Goal: Information Seeking & Learning: Understand process/instructions

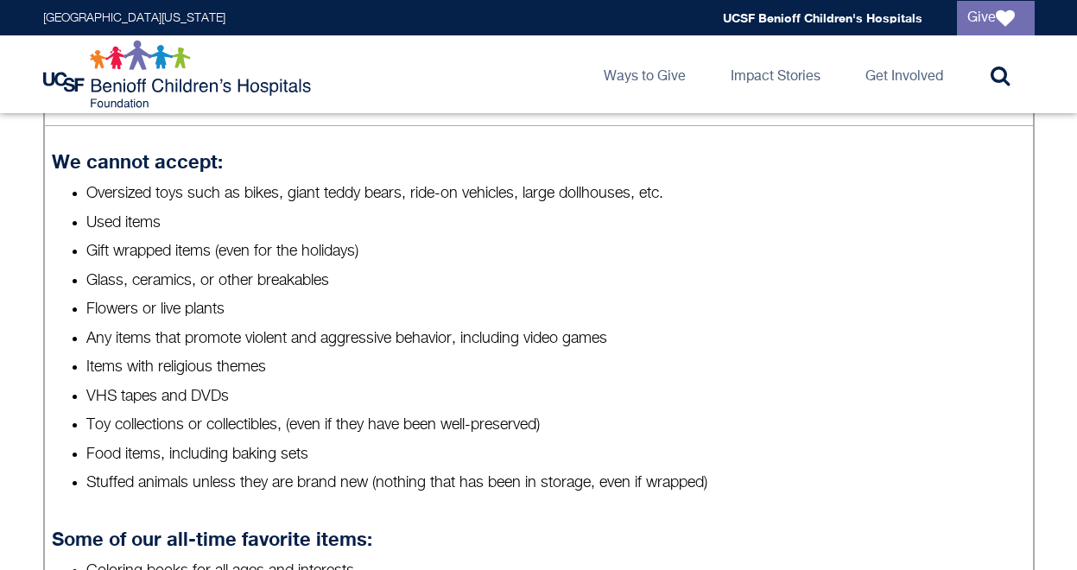
scroll to position [754, 0]
drag, startPoint x: 200, startPoint y: 307, endPoint x: 123, endPoint y: 297, distance: 78.4
click at [123, 297] on ul "Oversized toys such as bikes, giant teddy bears, ride-on vehicles, large dollho…" at bounding box center [538, 337] width 973 height 311
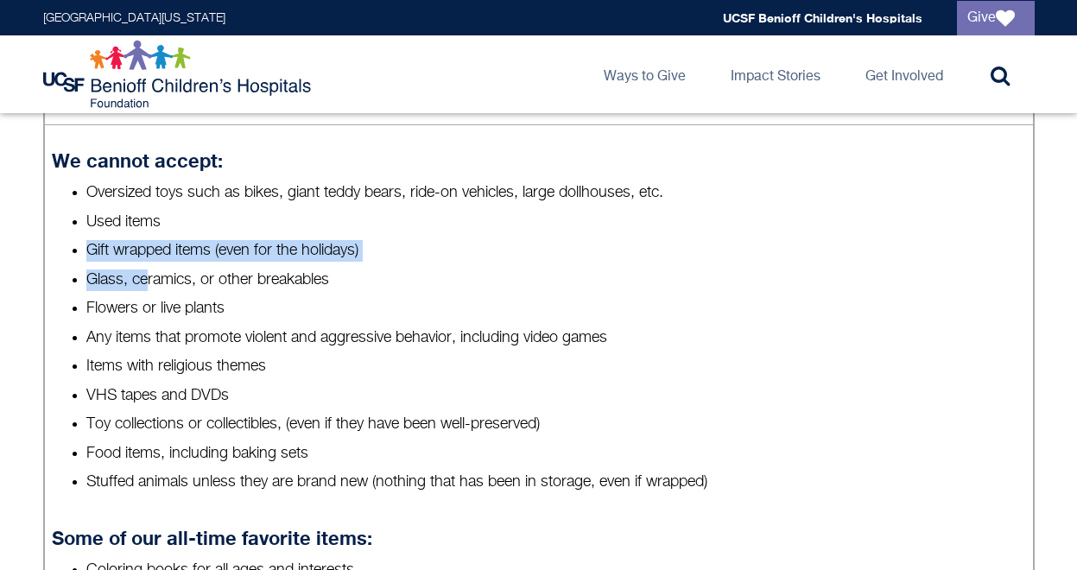
drag, startPoint x: 98, startPoint y: 345, endPoint x: 177, endPoint y: 373, distance: 84.4
click at [177, 374] on ul "Oversized toys such as bikes, giant teddy bears, ride-on vehicles, large dollho…" at bounding box center [538, 337] width 973 height 311
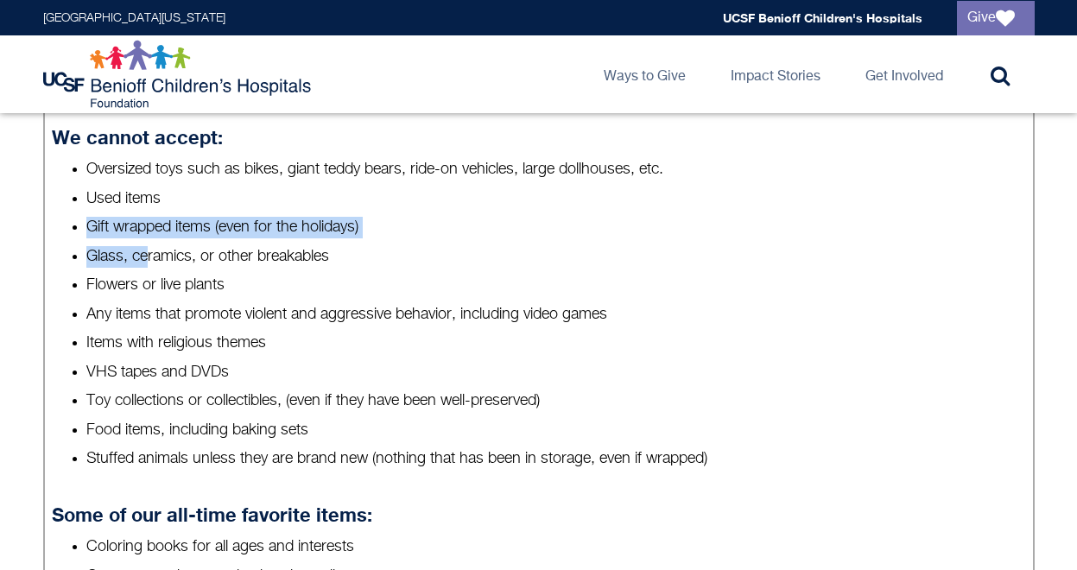
scroll to position [785, 0]
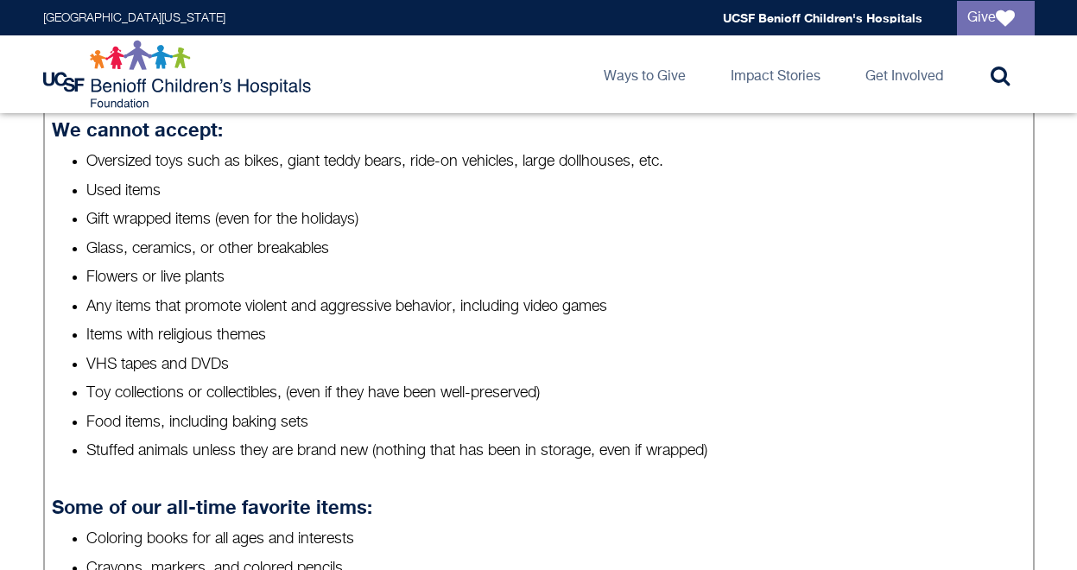
click at [177, 288] on li "Flowers or live plants" at bounding box center [555, 278] width 939 height 22
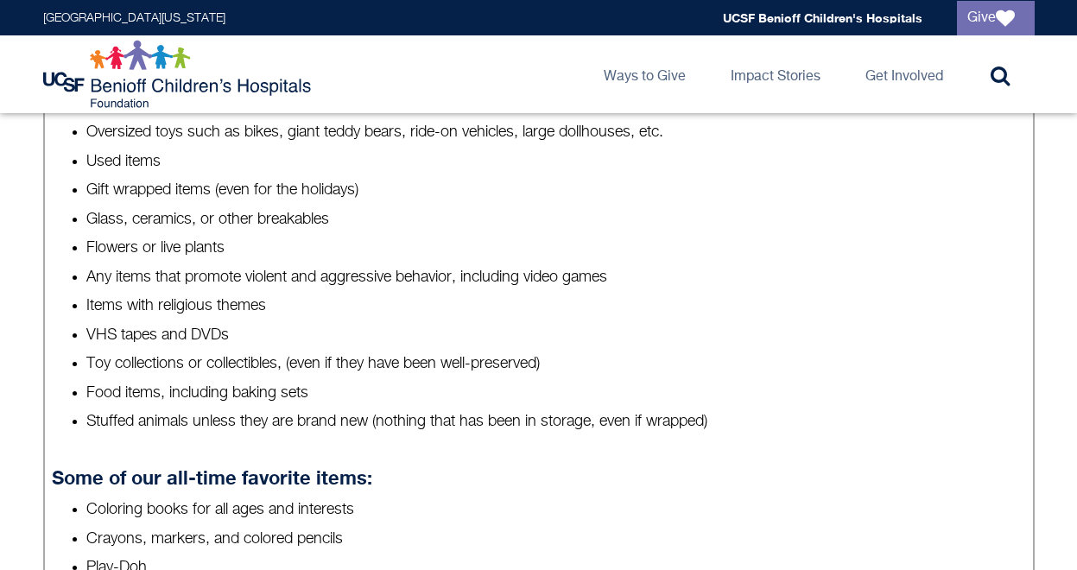
scroll to position [819, 0]
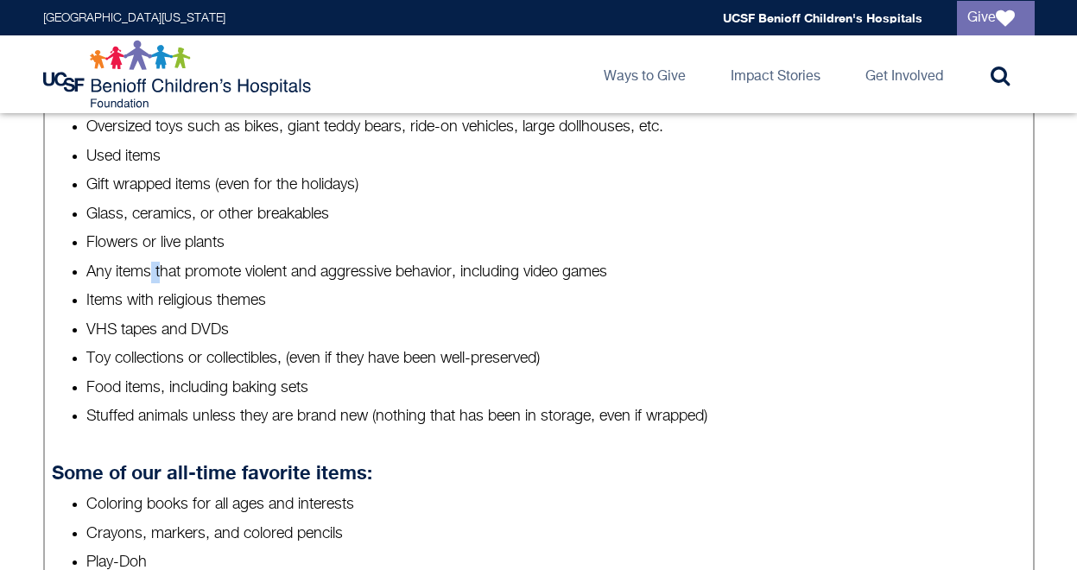
drag, startPoint x: 177, startPoint y: 373, endPoint x: 194, endPoint y: 377, distance: 17.8
click at [194, 283] on li "Any items that promote violent and aggressive behavior, including video games" at bounding box center [555, 273] width 939 height 22
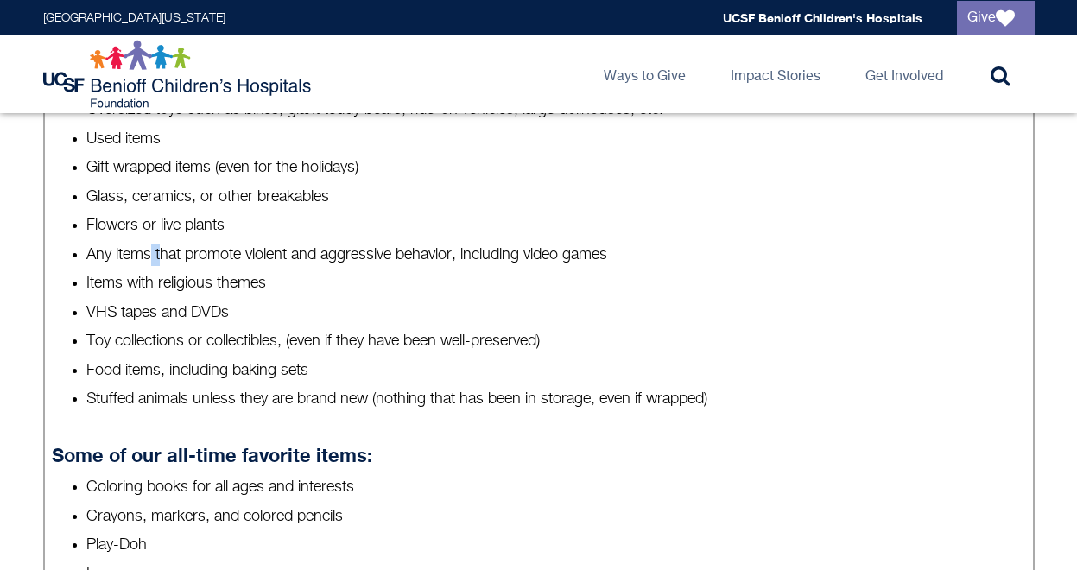
scroll to position [840, 0]
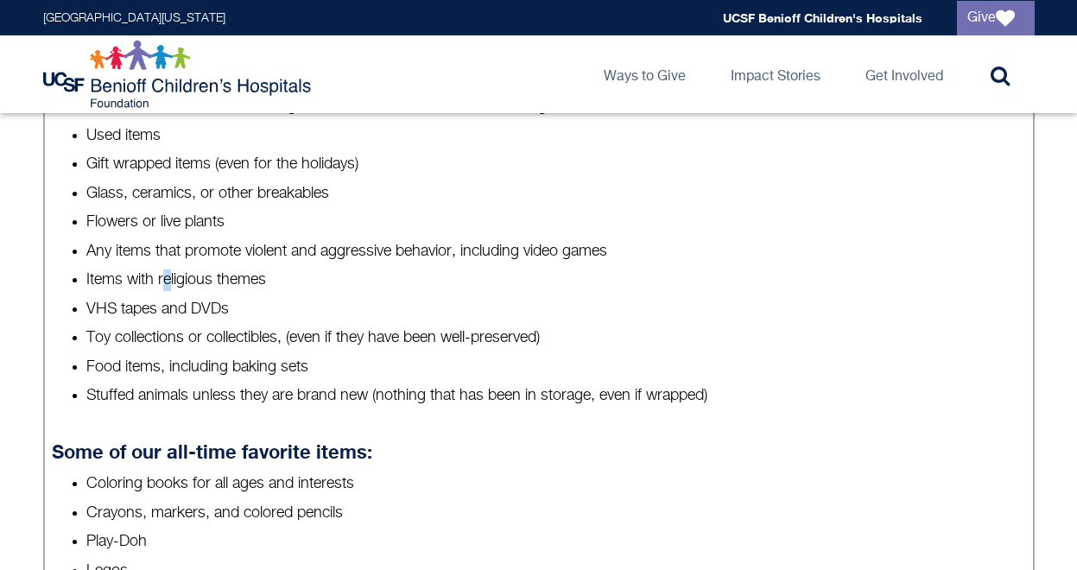
click at [202, 291] on li "Items with religious themes" at bounding box center [555, 280] width 939 height 22
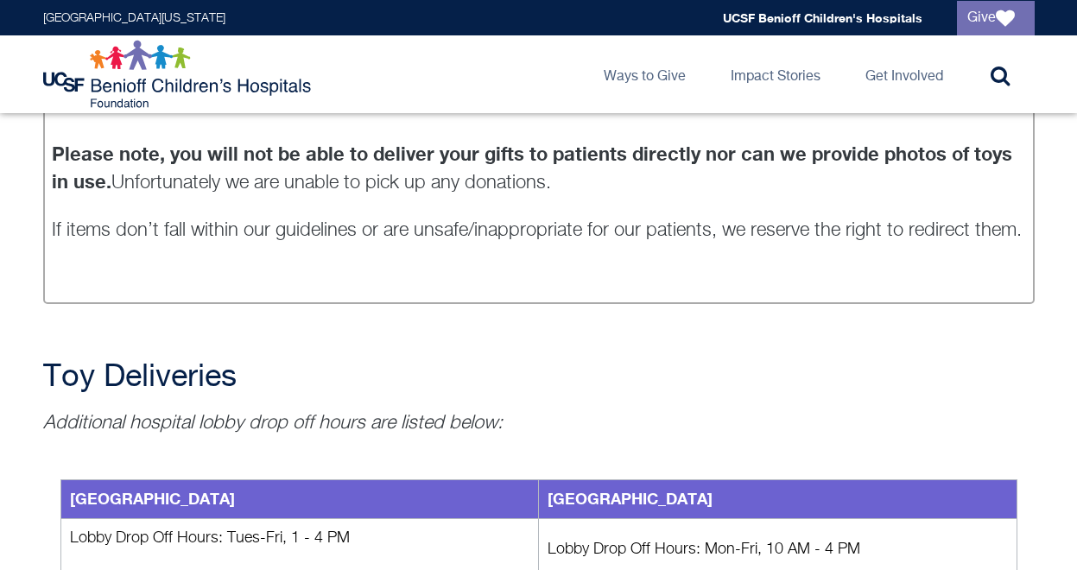
scroll to position [1722, 0]
